Goal: Information Seeking & Learning: Learn about a topic

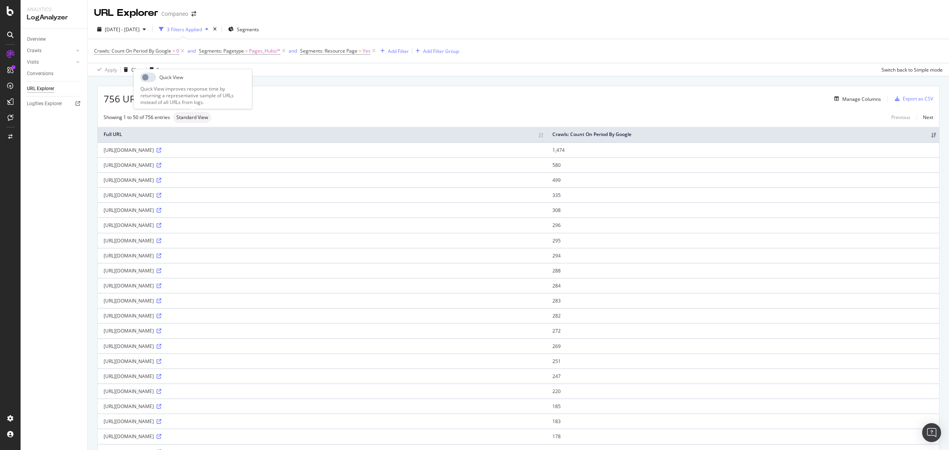
click at [195, 116] on span "Standard View" at bounding box center [192, 117] width 32 height 5
click at [197, 114] on div "Standard View" at bounding box center [192, 117] width 38 height 11
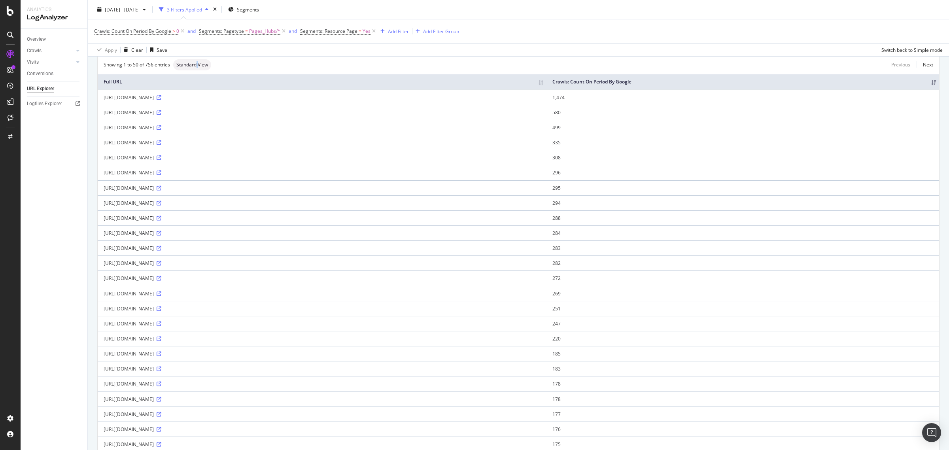
scroll to position [52, 0]
click at [40, 36] on div "Overview" at bounding box center [36, 39] width 19 height 8
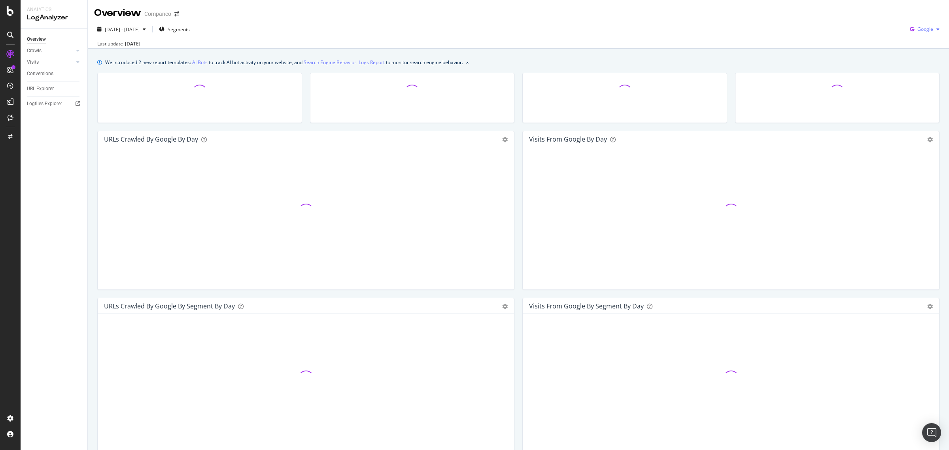
click at [910, 36] on button "Google" at bounding box center [925, 29] width 36 height 13
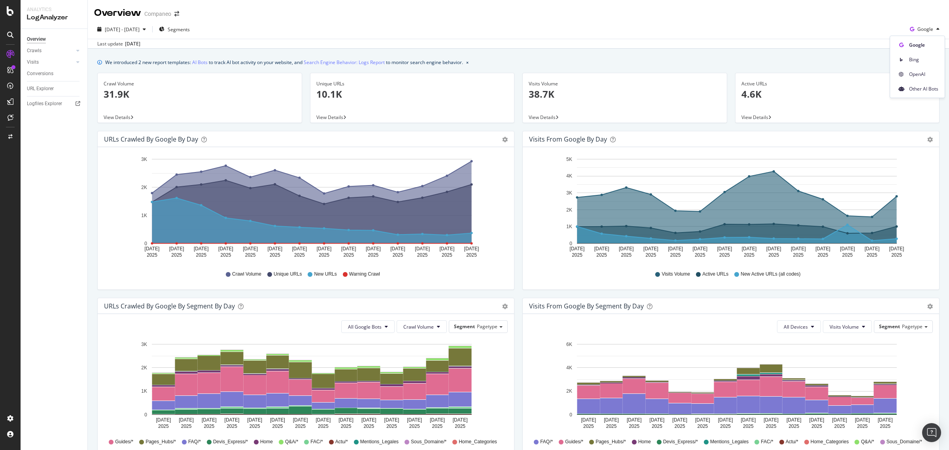
click at [739, 26] on div "[DATE] - [DATE] Segments Google" at bounding box center [518, 31] width 861 height 16
click at [351, 58] on link "Search Engine Behavior: Logs Report" at bounding box center [344, 62] width 81 height 8
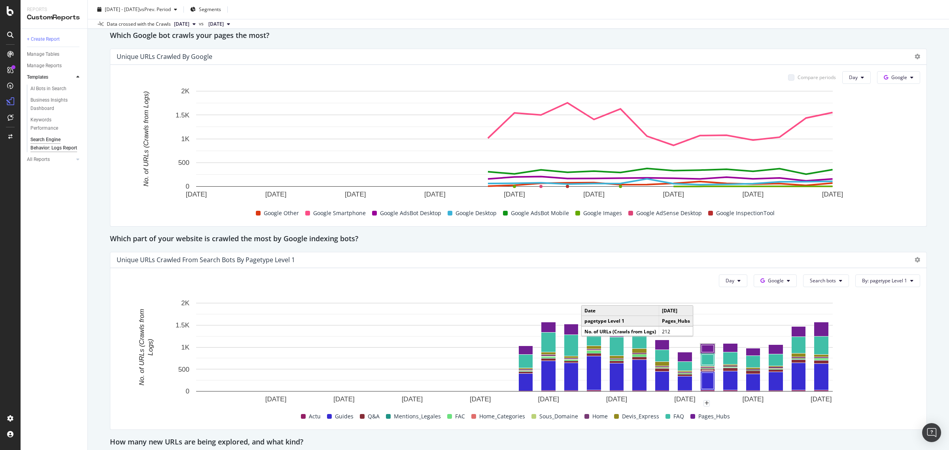
scroll to position [411, 0]
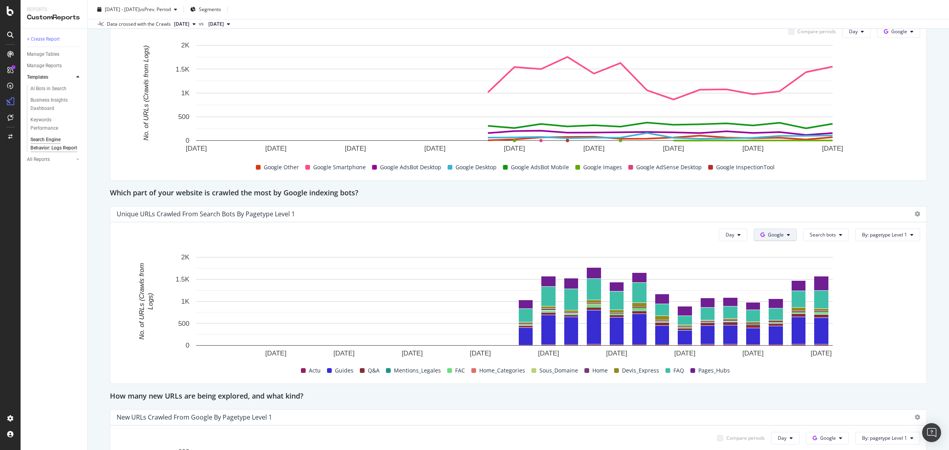
click at [768, 230] on button "Google" at bounding box center [775, 235] width 43 height 13
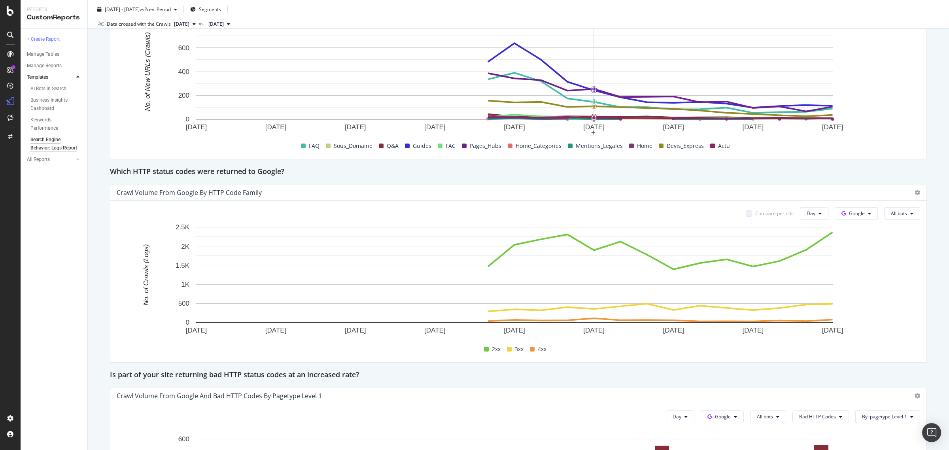
scroll to position [855, 0]
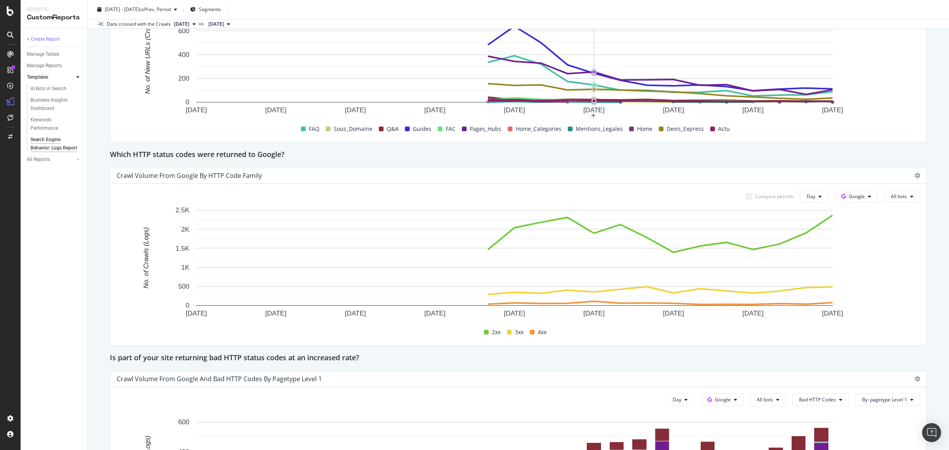
drag, startPoint x: 436, startPoint y: 407, endPoint x: 450, endPoint y: 388, distance: 23.7
drag, startPoint x: 450, startPoint y: 388, endPoint x: 394, endPoint y: 333, distance: 78.3
click at [394, 333] on div "2xx 3xx 4xx" at bounding box center [516, 331] width 804 height 13
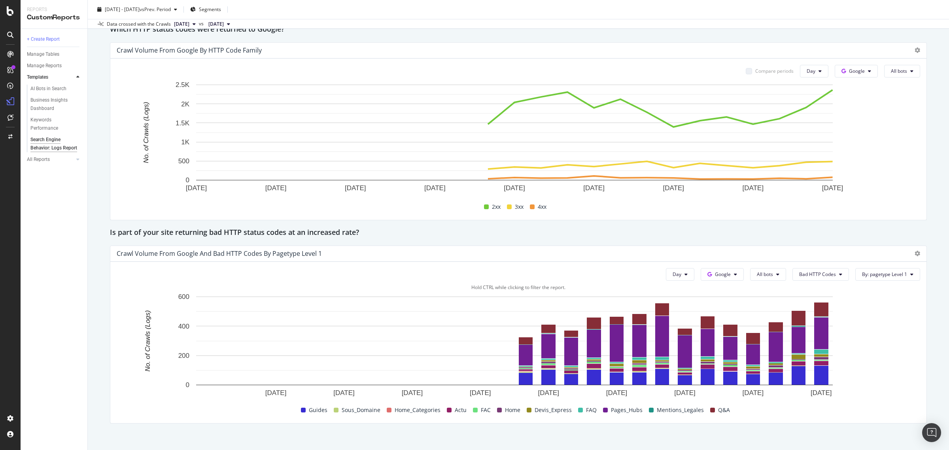
scroll to position [1004, 0]
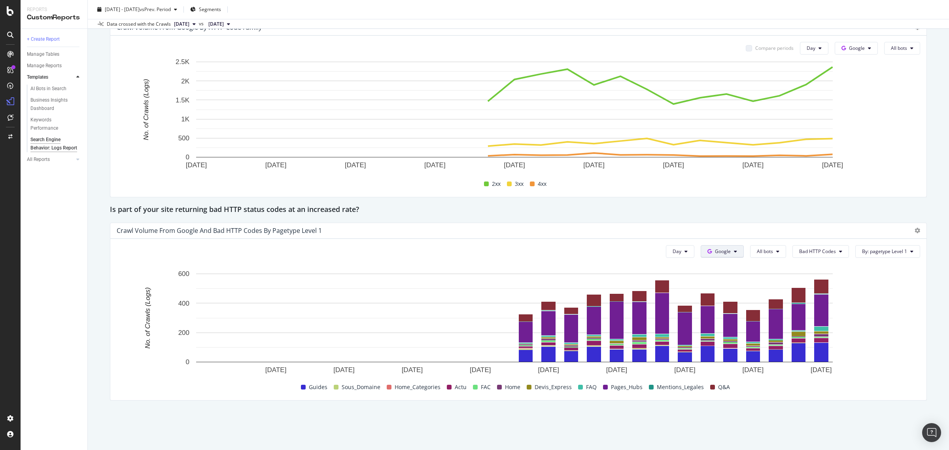
click at [728, 256] on button "Google" at bounding box center [722, 251] width 43 height 13
drag, startPoint x: 726, startPoint y: 256, endPoint x: 402, endPoint y: 186, distance: 332.2
click at [726, 255] on button "Google" at bounding box center [722, 251] width 43 height 13
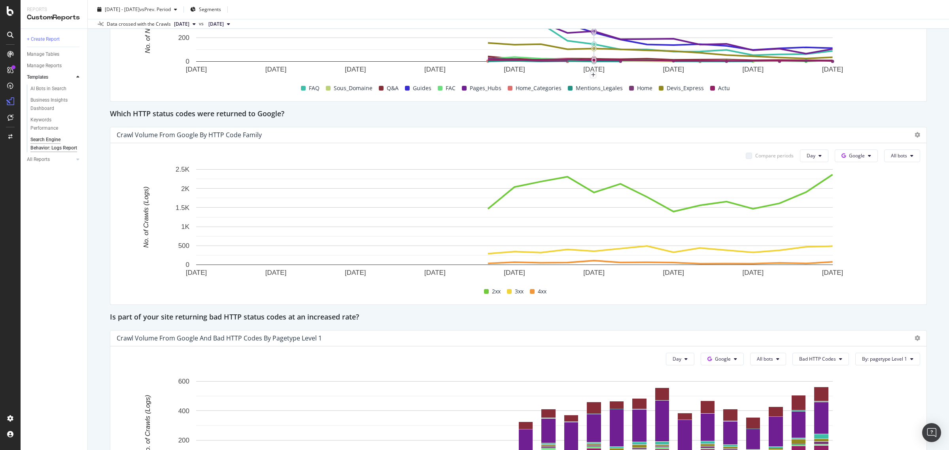
scroll to position [806, 0]
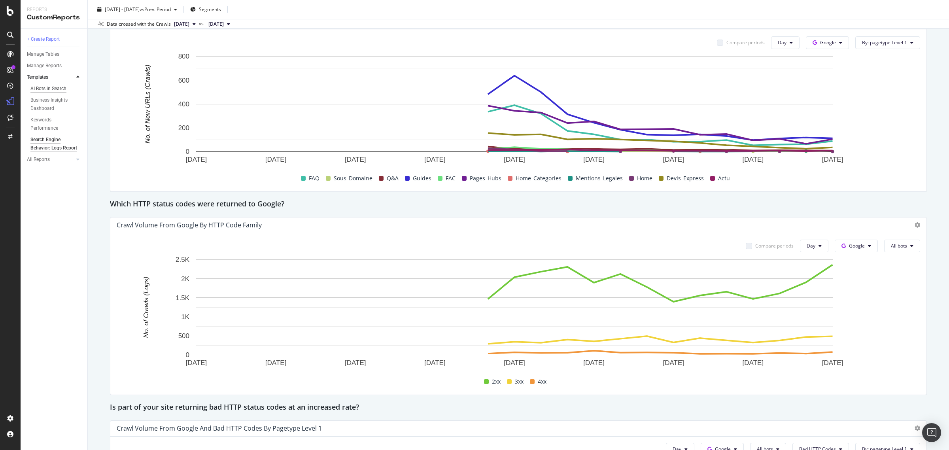
click at [53, 90] on div "AI Bots in Search" at bounding box center [48, 89] width 36 height 8
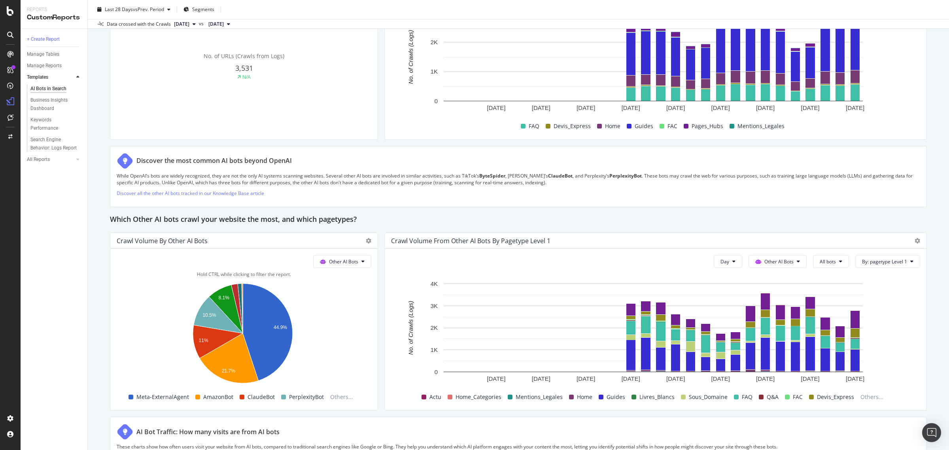
scroll to position [966, 0]
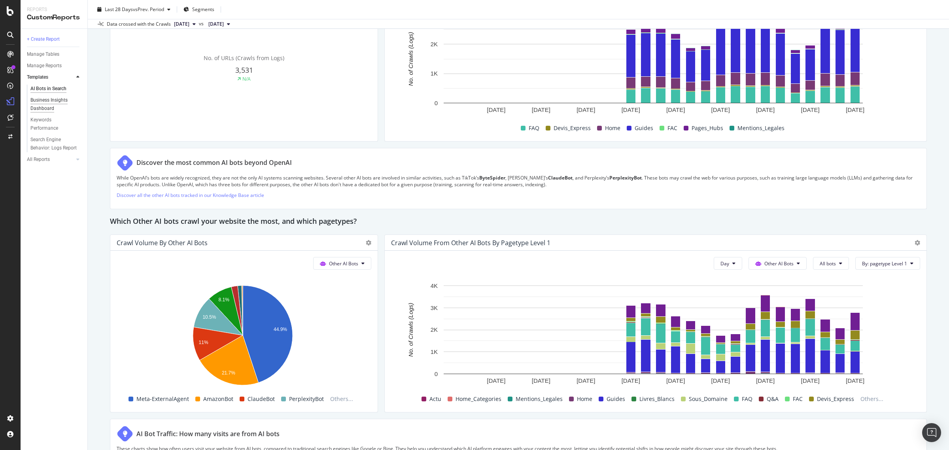
click at [50, 104] on div "Business Insights Dashboard" at bounding box center [52, 104] width 45 height 17
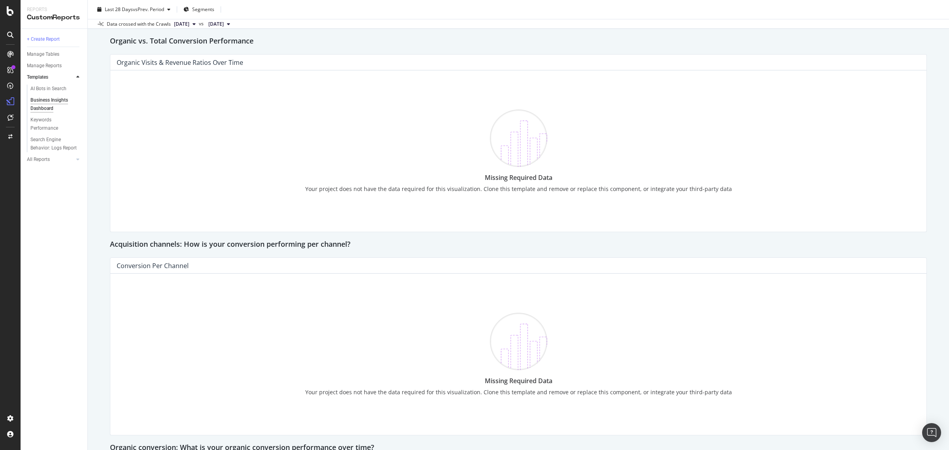
scroll to position [297, 0]
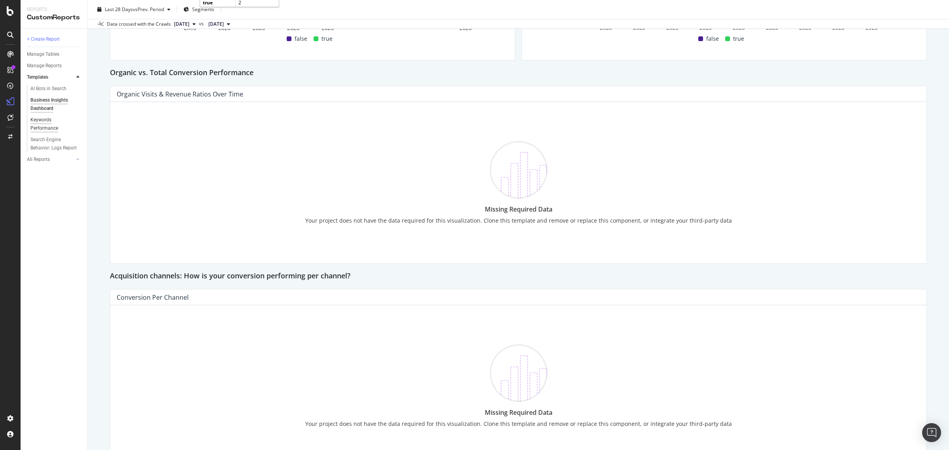
click at [58, 124] on div "Keywords Performance" at bounding box center [52, 124] width 44 height 17
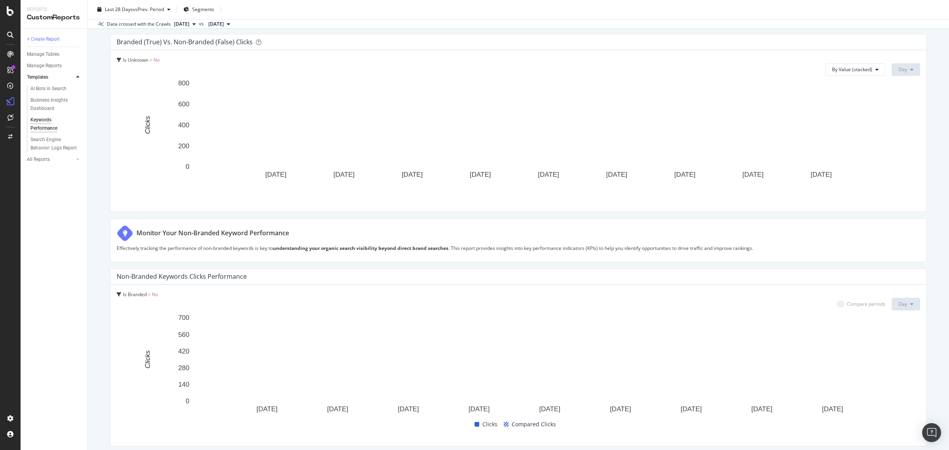
scroll to position [297, 0]
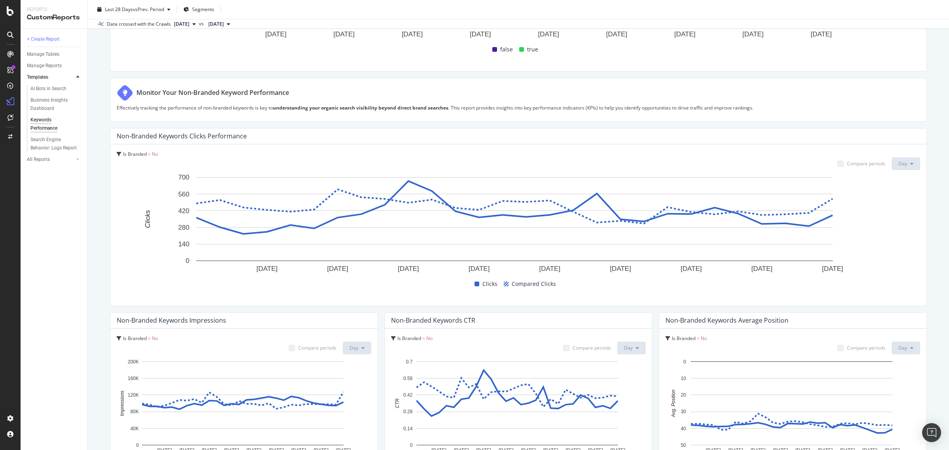
click at [899, 107] on p "Effectively tracking the performance of non-branded keywords is key to understa…" at bounding box center [519, 107] width 804 height 7
